Goal: Task Accomplishment & Management: Use online tool/utility

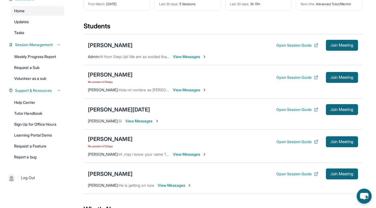
scroll to position [47, 0]
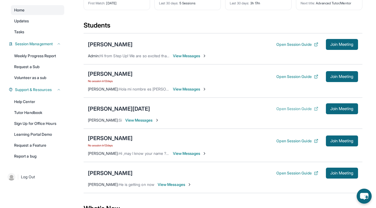
click at [296, 107] on button "Open Session Guide" at bounding box center [297, 108] width 42 height 5
click at [116, 109] on div "[PERSON_NAME][DATE]" at bounding box center [119, 109] width 62 height 8
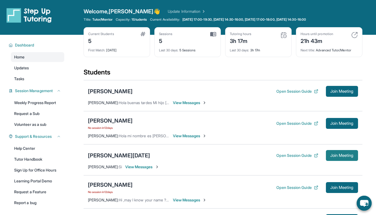
click at [337, 154] on span "Join Meeting" at bounding box center [341, 155] width 23 height 3
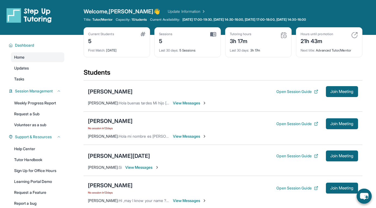
scroll to position [10, 0]
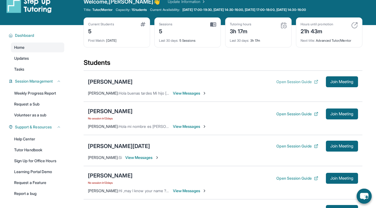
click at [293, 81] on button "Open Session Guide" at bounding box center [297, 81] width 42 height 5
click at [333, 81] on span "Join Meeting" at bounding box center [341, 81] width 23 height 3
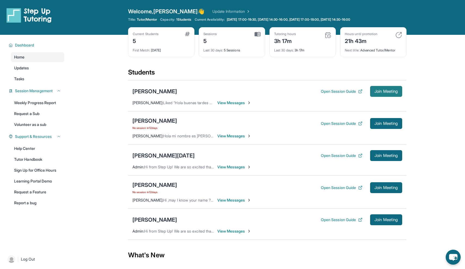
click at [375, 91] on span "Join Meeting" at bounding box center [386, 91] width 23 height 3
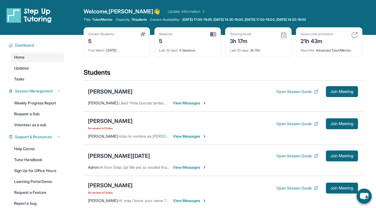
click at [108, 91] on div "[PERSON_NAME]" at bounding box center [110, 92] width 45 height 8
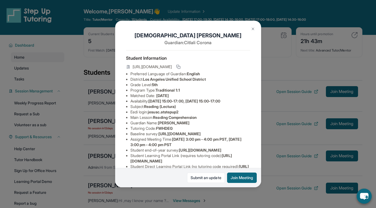
click at [254, 27] on img at bounding box center [253, 29] width 4 height 4
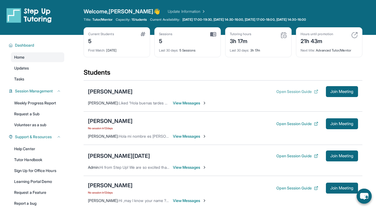
click at [286, 91] on button "Open Session Guide" at bounding box center [297, 91] width 42 height 5
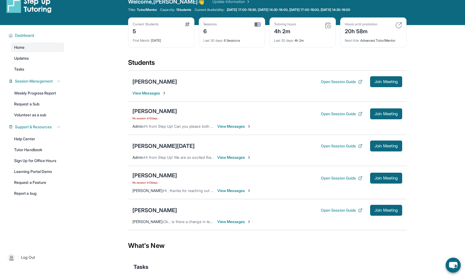
scroll to position [10, 0]
